Goal: Task Accomplishment & Management: Manage account settings

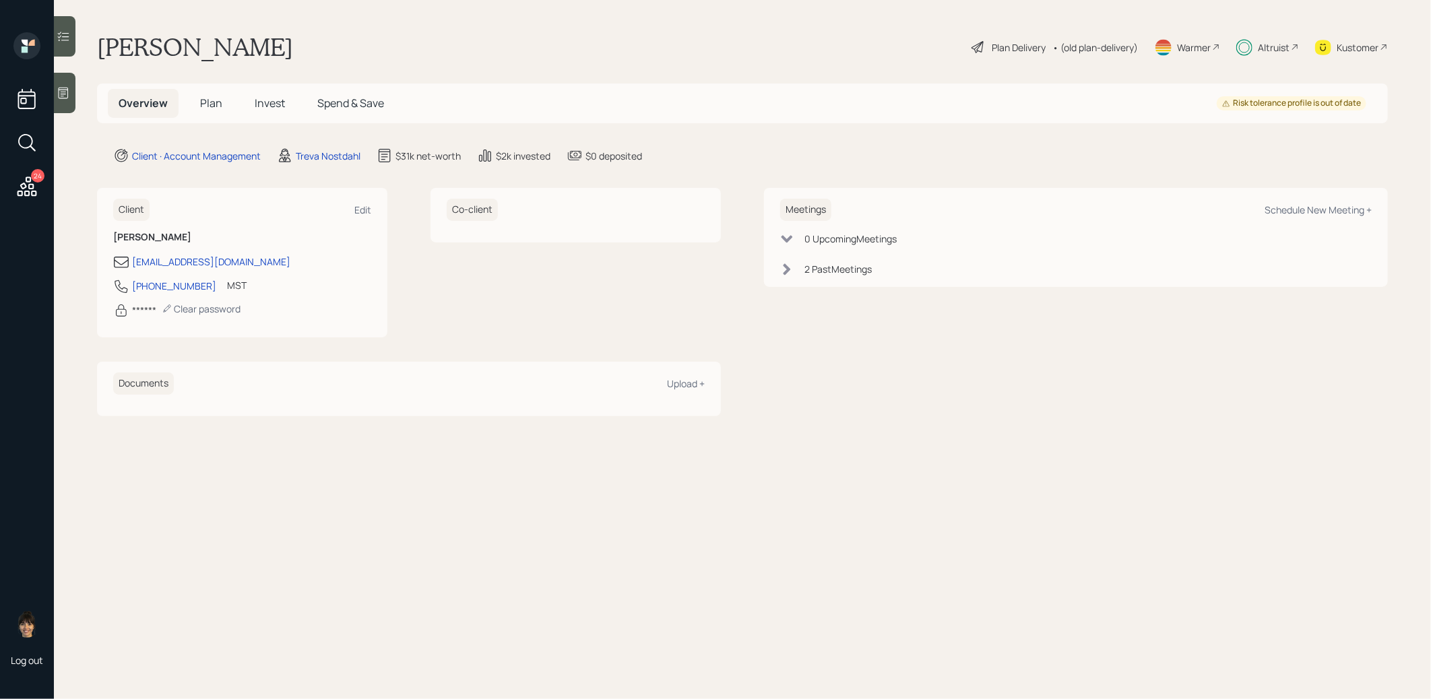
click at [224, 100] on h5 "Plan" at bounding box center [211, 103] width 44 height 29
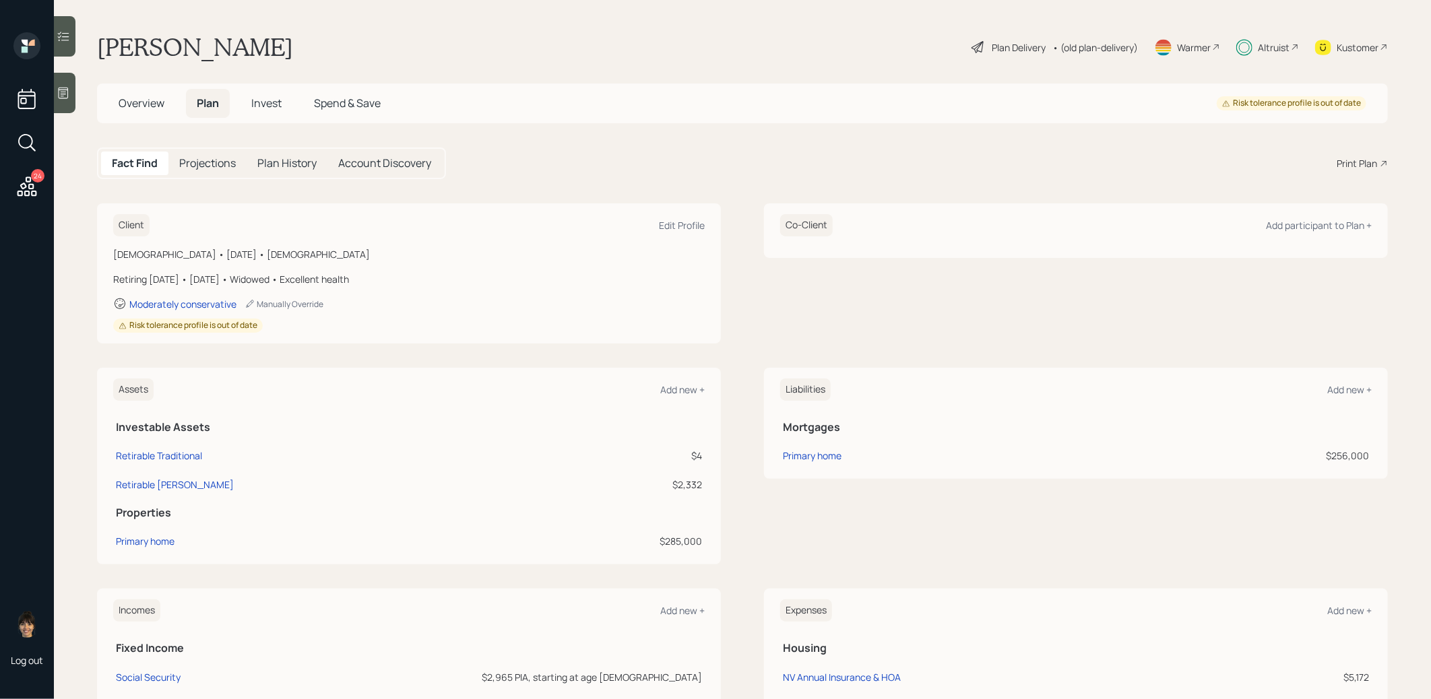
click at [267, 102] on span "Invest" at bounding box center [266, 103] width 30 height 15
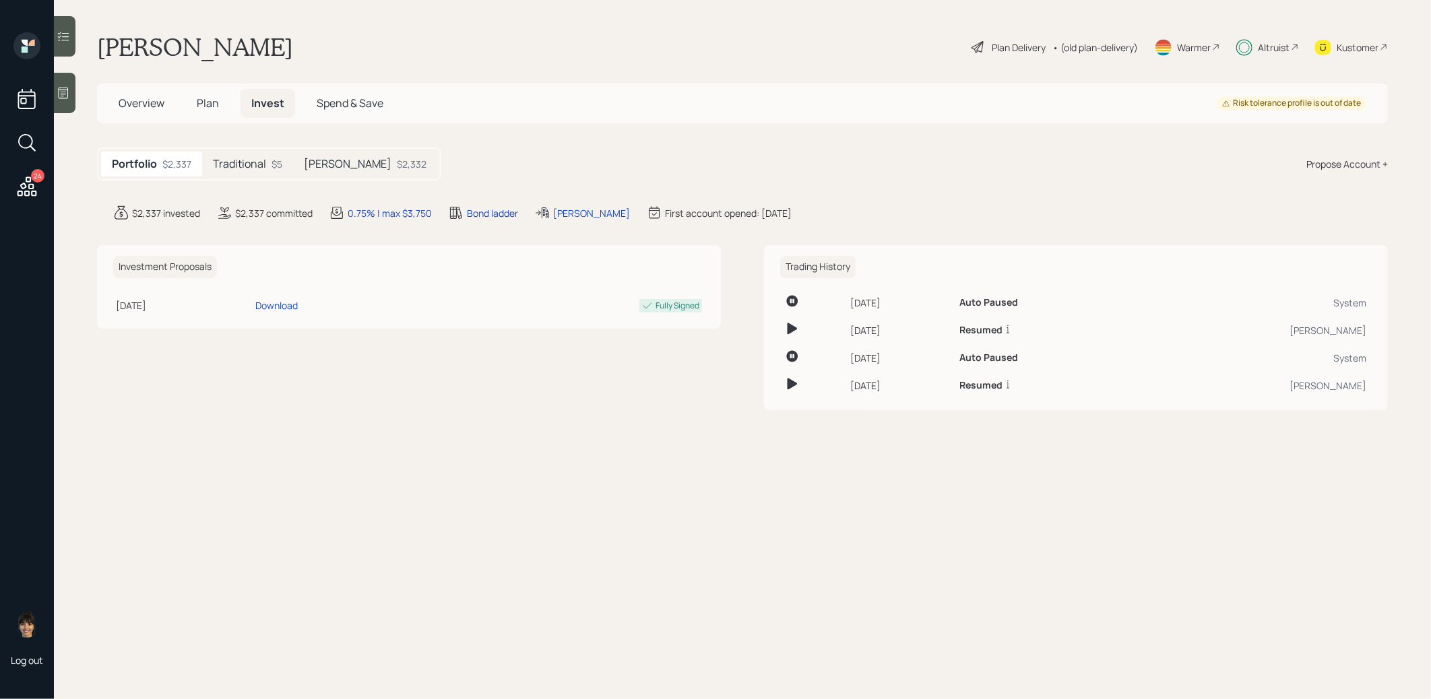
click at [257, 164] on h5 "Traditional" at bounding box center [239, 164] width 53 height 13
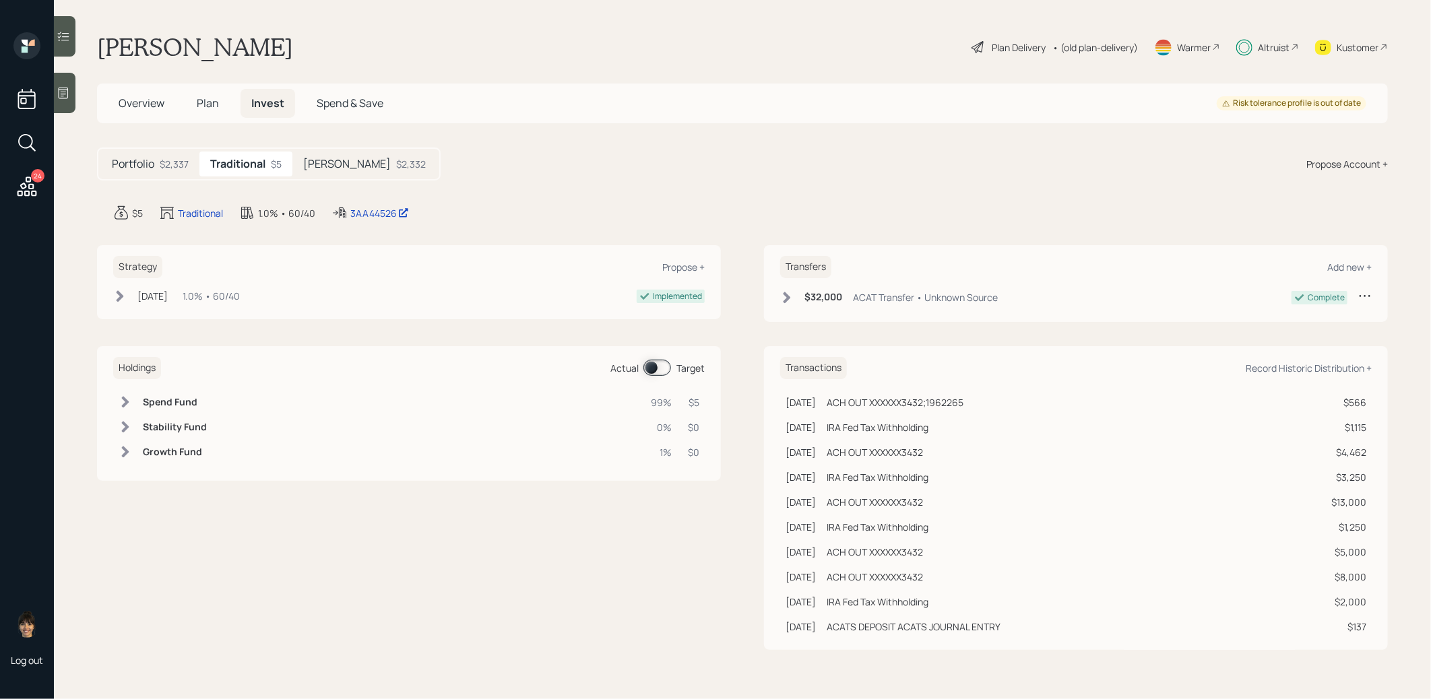
click at [331, 164] on div "[PERSON_NAME] $2,332" at bounding box center [364, 164] width 144 height 25
